Goal: Task Accomplishment & Management: Use online tool/utility

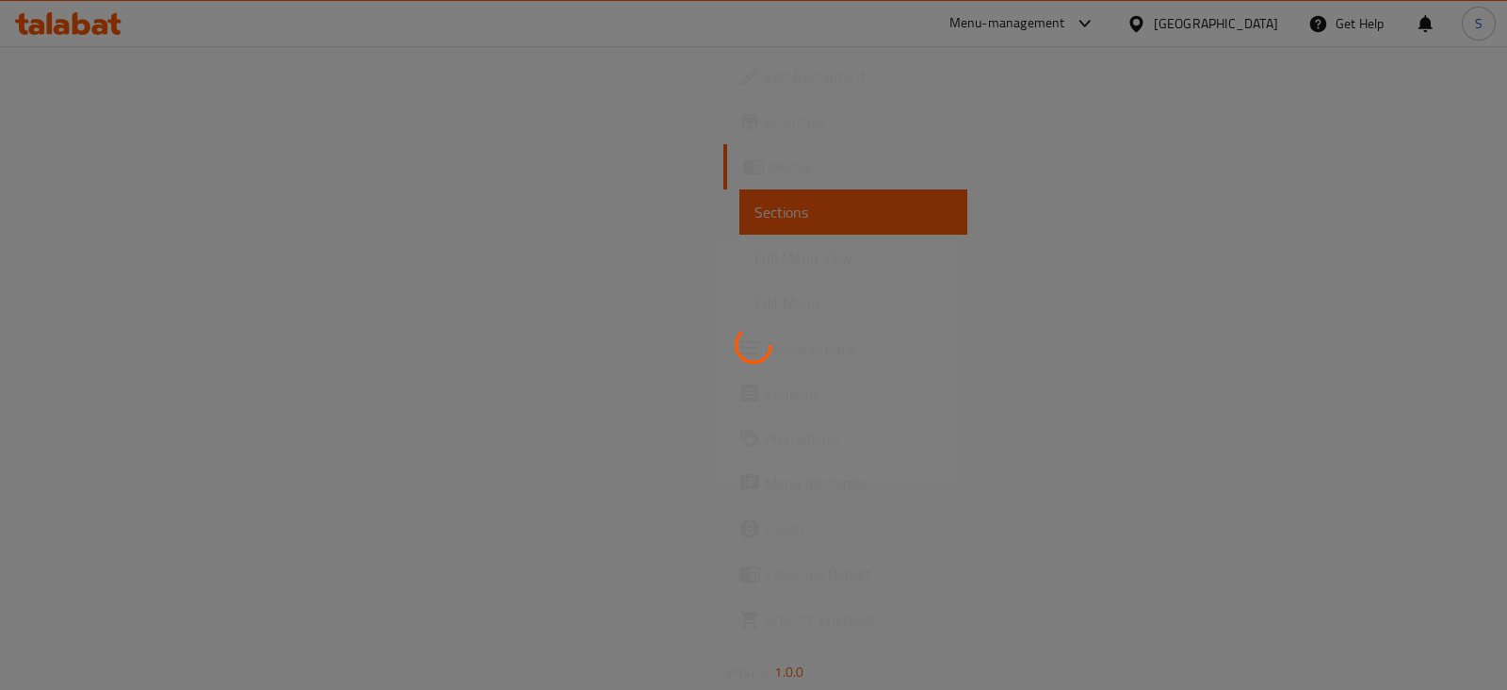
click at [972, 171] on div at bounding box center [753, 345] width 1507 height 690
click at [1093, 30] on div at bounding box center [753, 345] width 1507 height 690
click at [1109, 25] on div at bounding box center [753, 345] width 1507 height 690
click at [1060, 25] on div at bounding box center [753, 345] width 1507 height 690
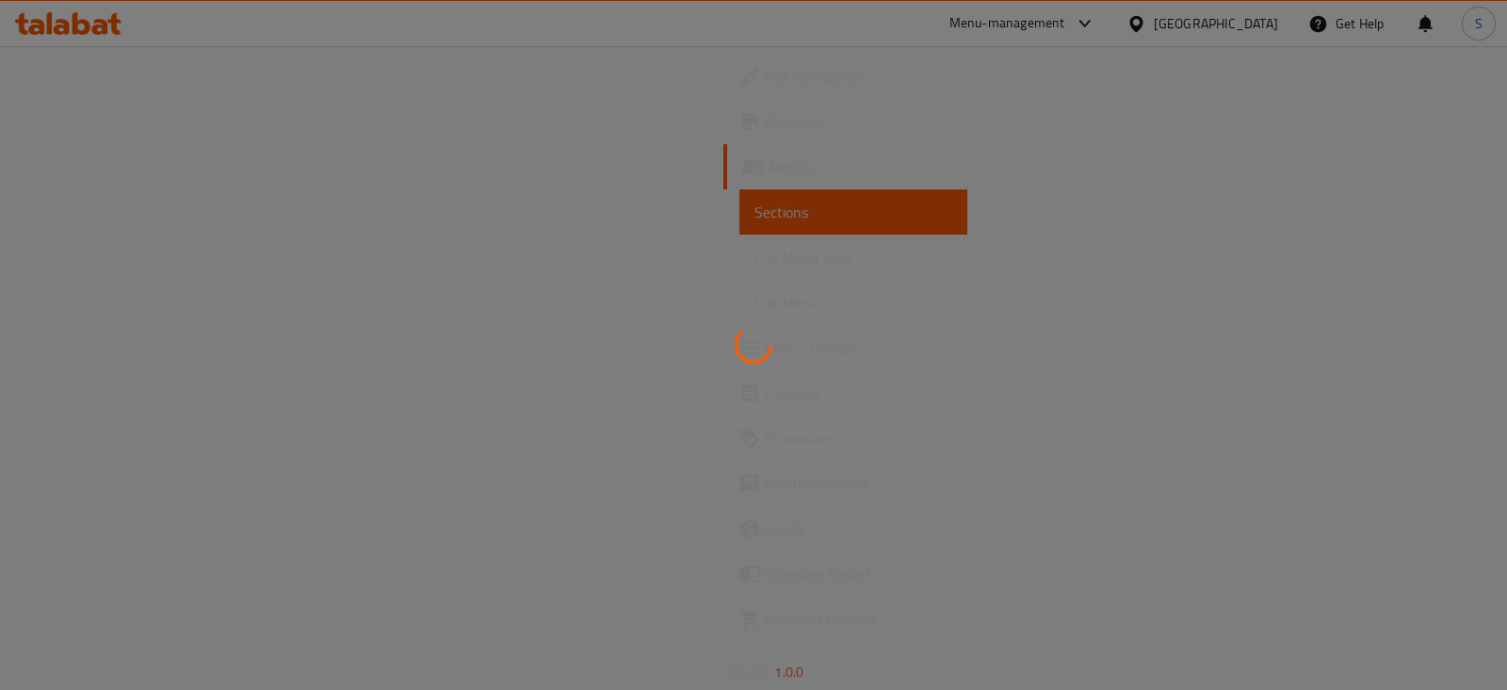
click at [1060, 25] on div at bounding box center [753, 345] width 1507 height 690
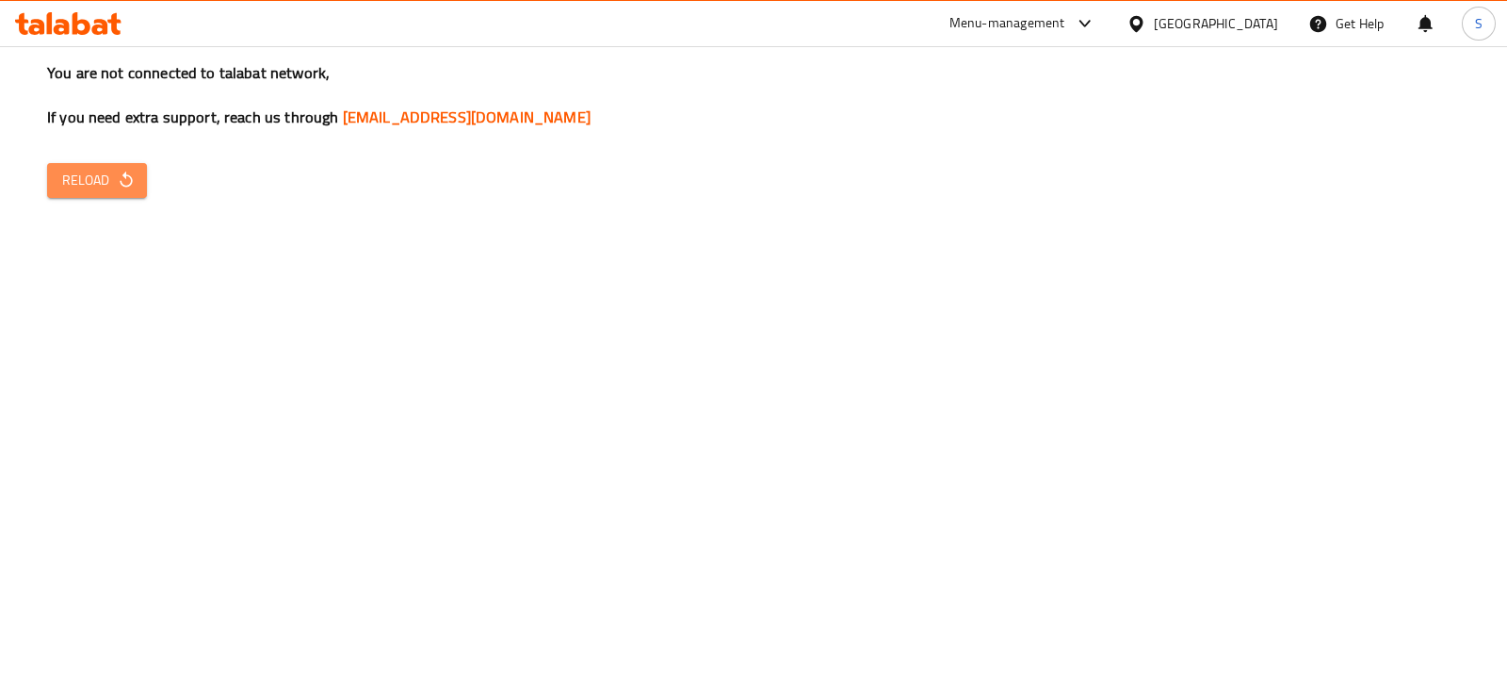
click at [75, 183] on span "Reload" at bounding box center [97, 181] width 70 height 24
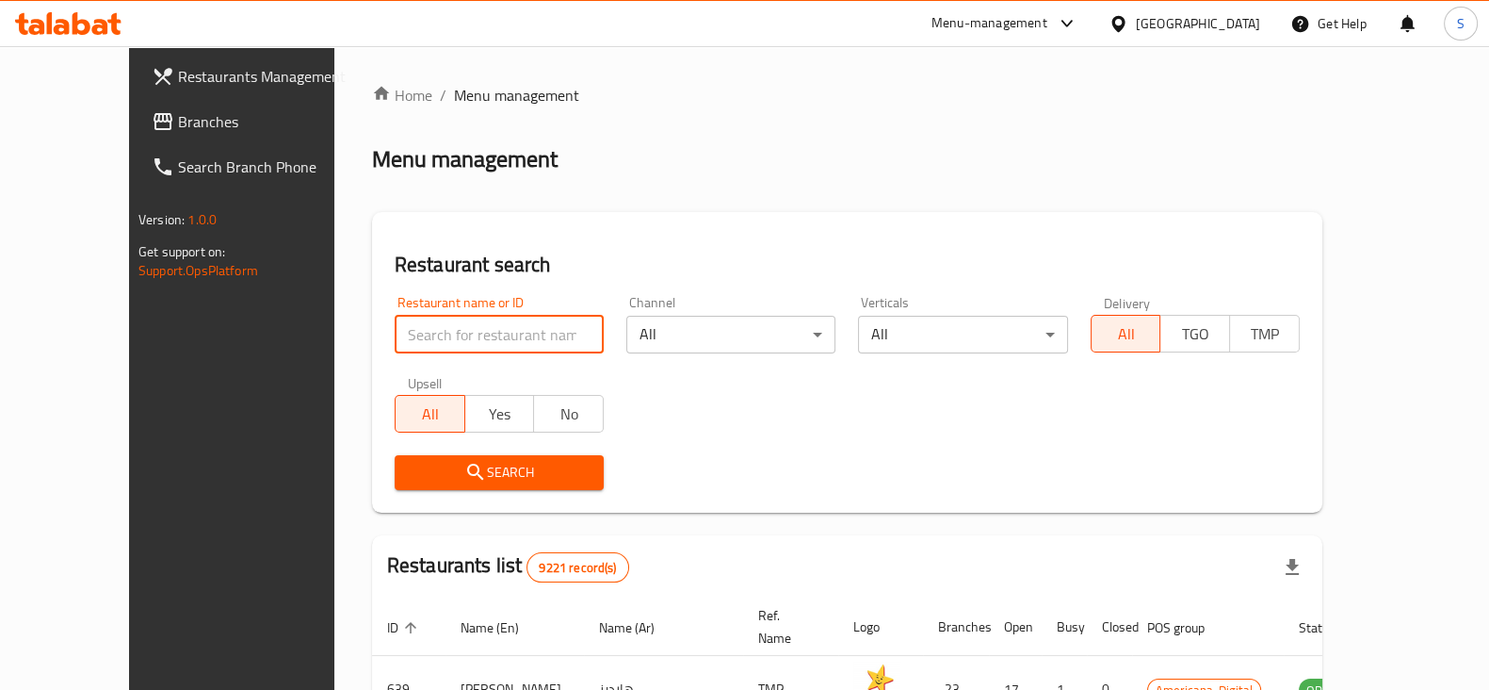
click at [395, 338] on input "search" at bounding box center [499, 335] width 209 height 38
type input "velan"
click button "Search" at bounding box center [499, 472] width 209 height 35
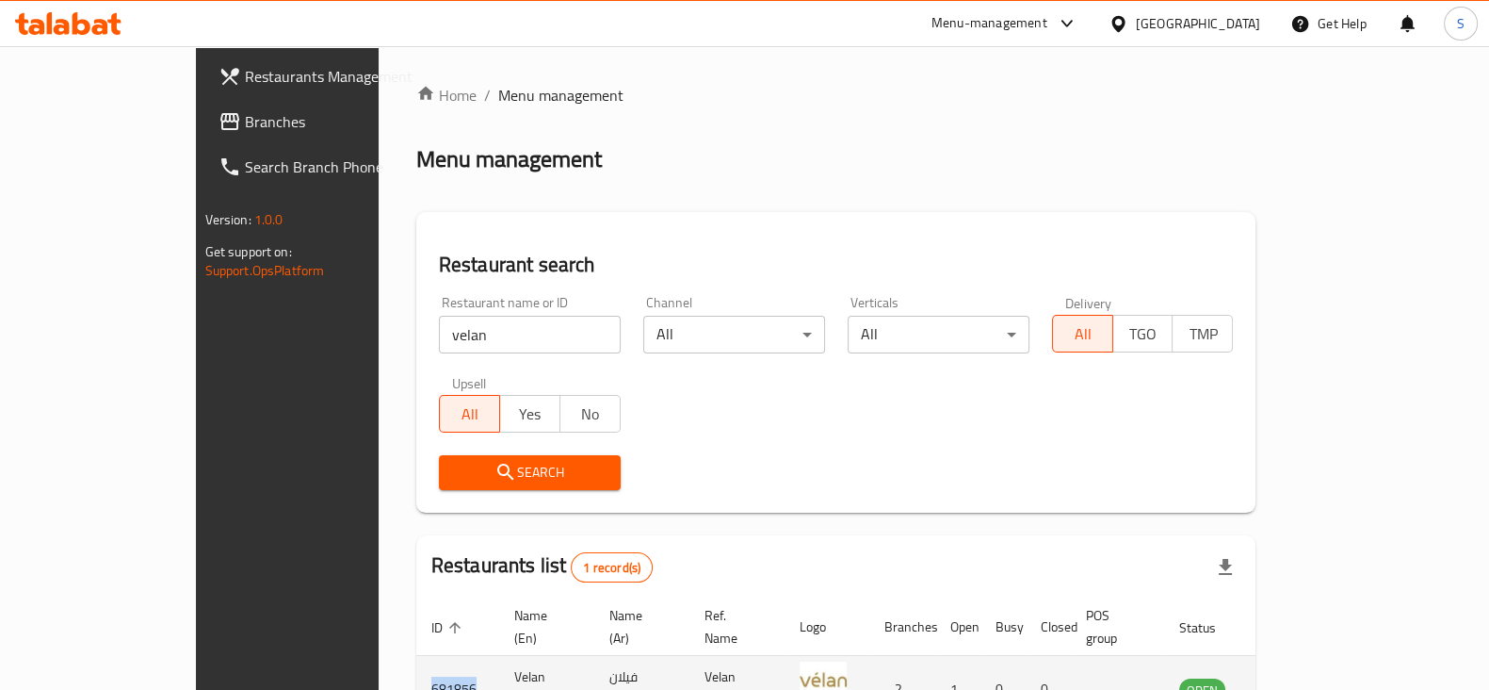
drag, startPoint x: 349, startPoint y: 670, endPoint x: 297, endPoint y: 664, distance: 52.1
click at [416, 664] on td "681856" at bounding box center [457, 689] width 83 height 67
copy td "681856"
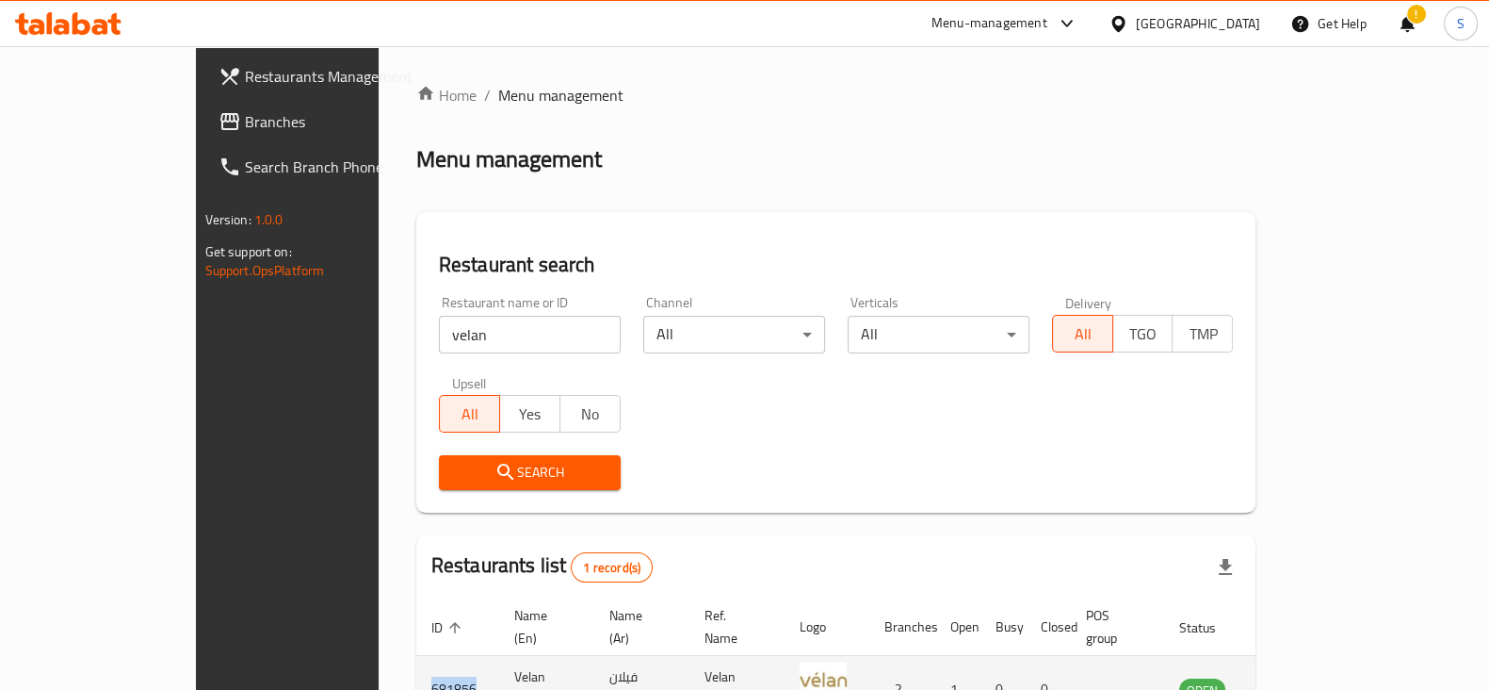
copy td "681856"
